Goal: Find specific page/section

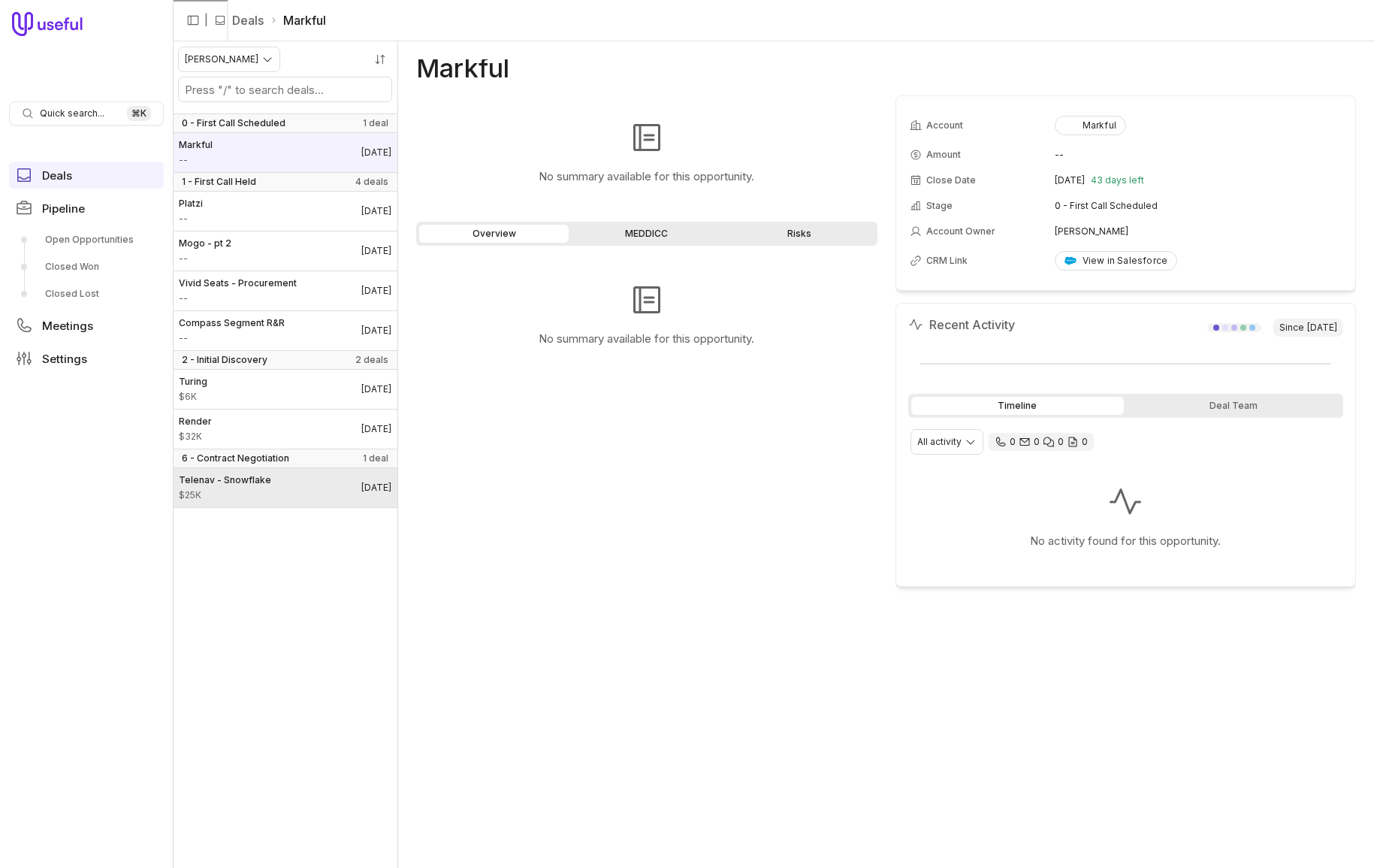
click at [215, 495] on span "$25K" at bounding box center [225, 494] width 92 height 12
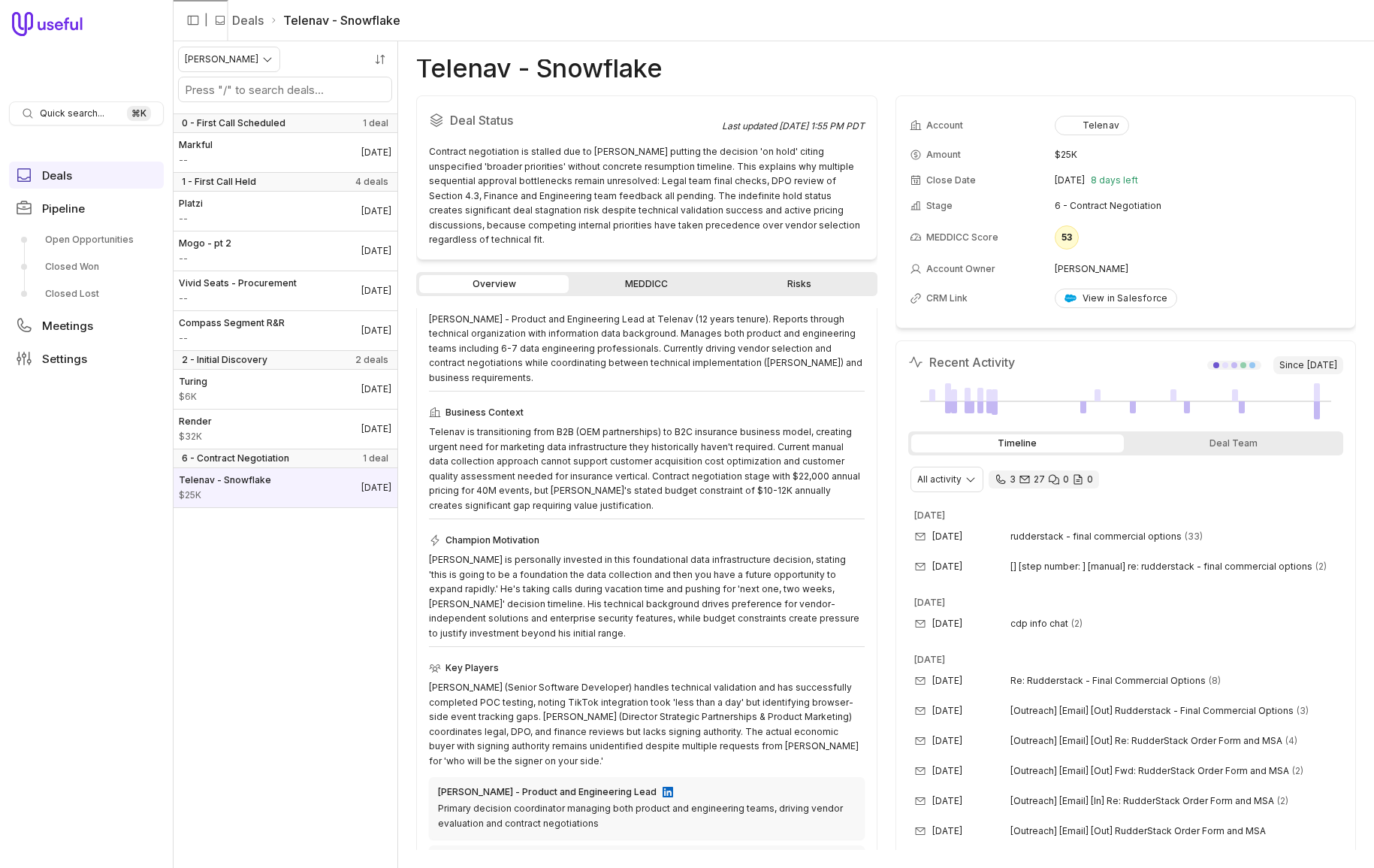
scroll to position [66, 0]
